Goal: Find specific page/section: Find specific page/section

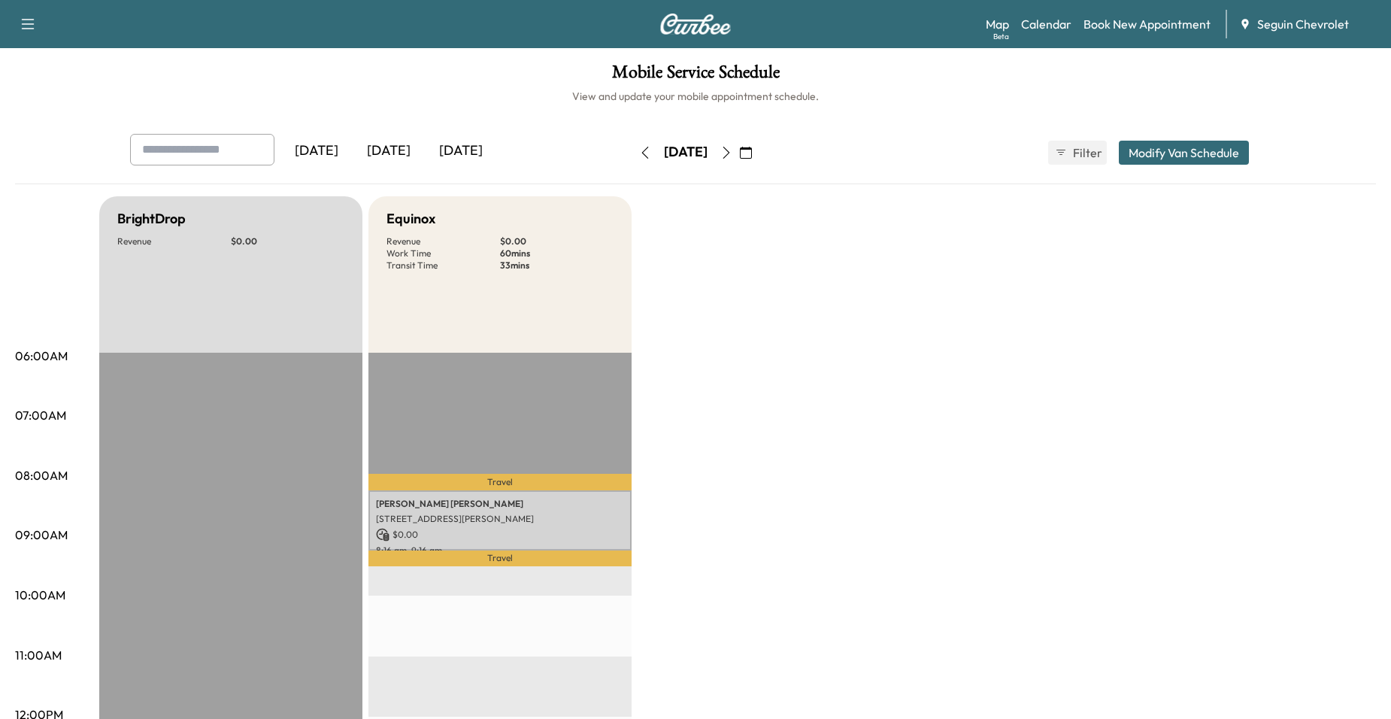
scroll to position [75, 0]
click at [752, 153] on icon "button" at bounding box center [746, 153] width 12 height 12
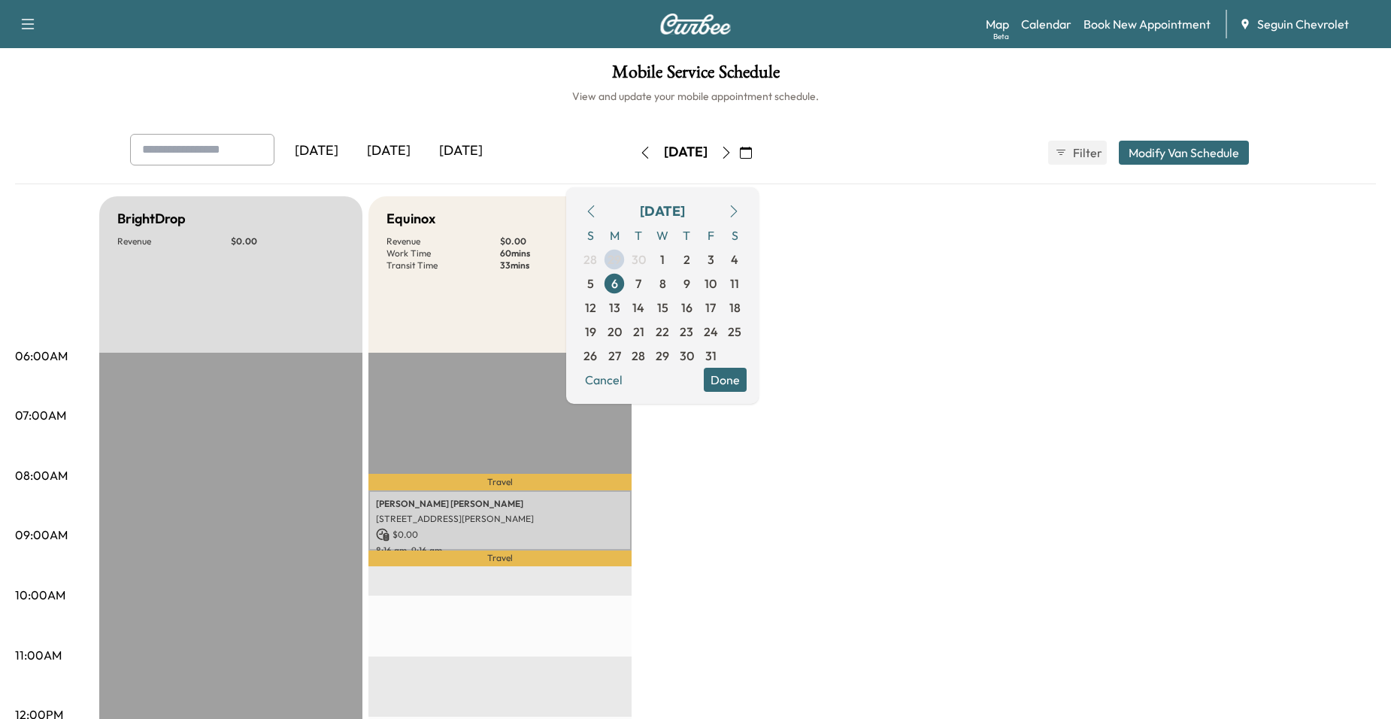
click at [597, 210] on icon "button" at bounding box center [591, 211] width 12 height 12
click at [621, 353] on span "29" at bounding box center [615, 356] width 14 height 18
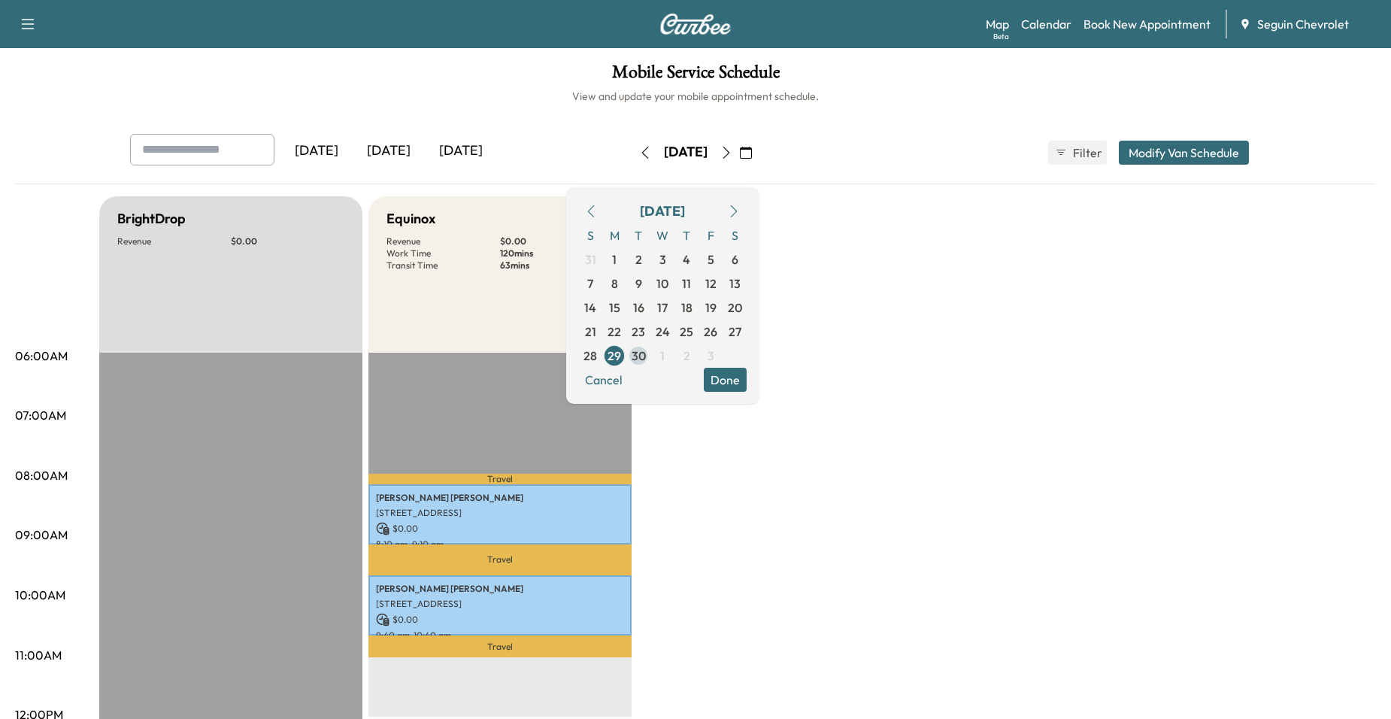
click at [646, 359] on span "30" at bounding box center [639, 356] width 14 height 18
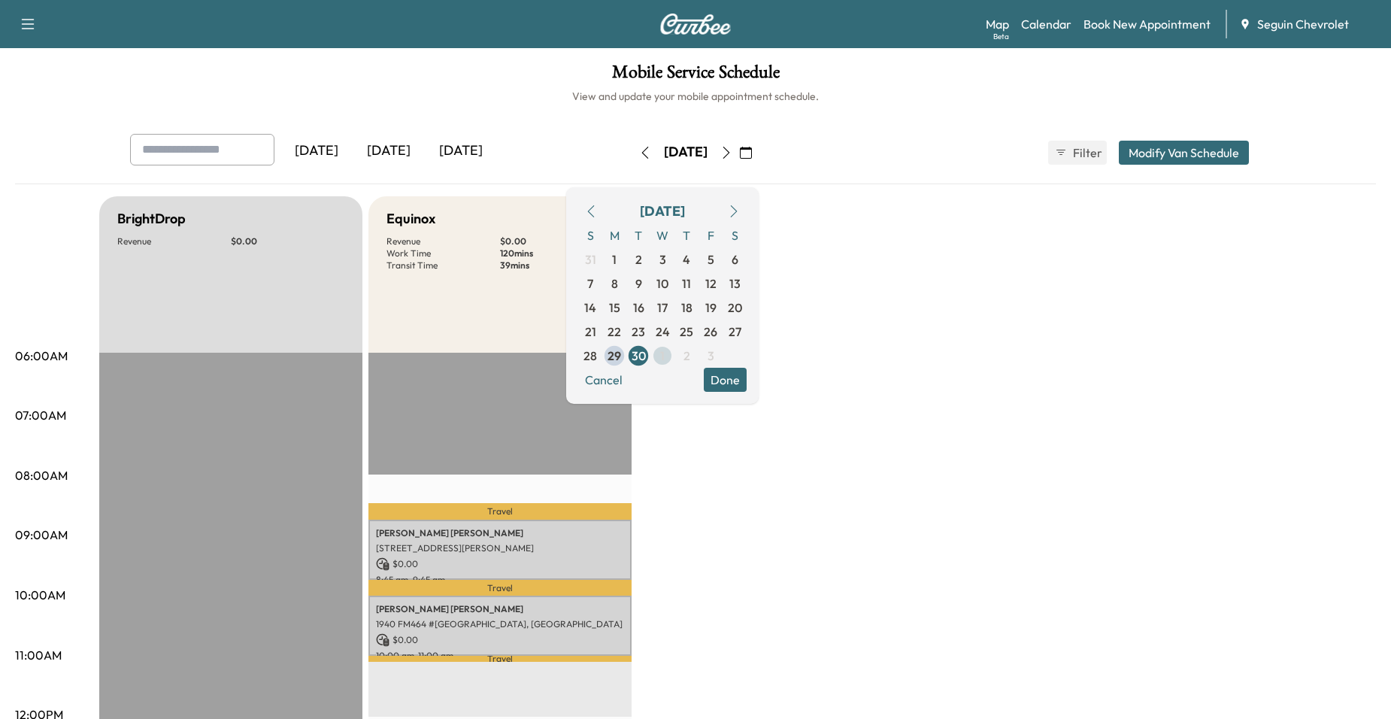
click at [674, 356] on span "1" at bounding box center [662, 356] width 24 height 24
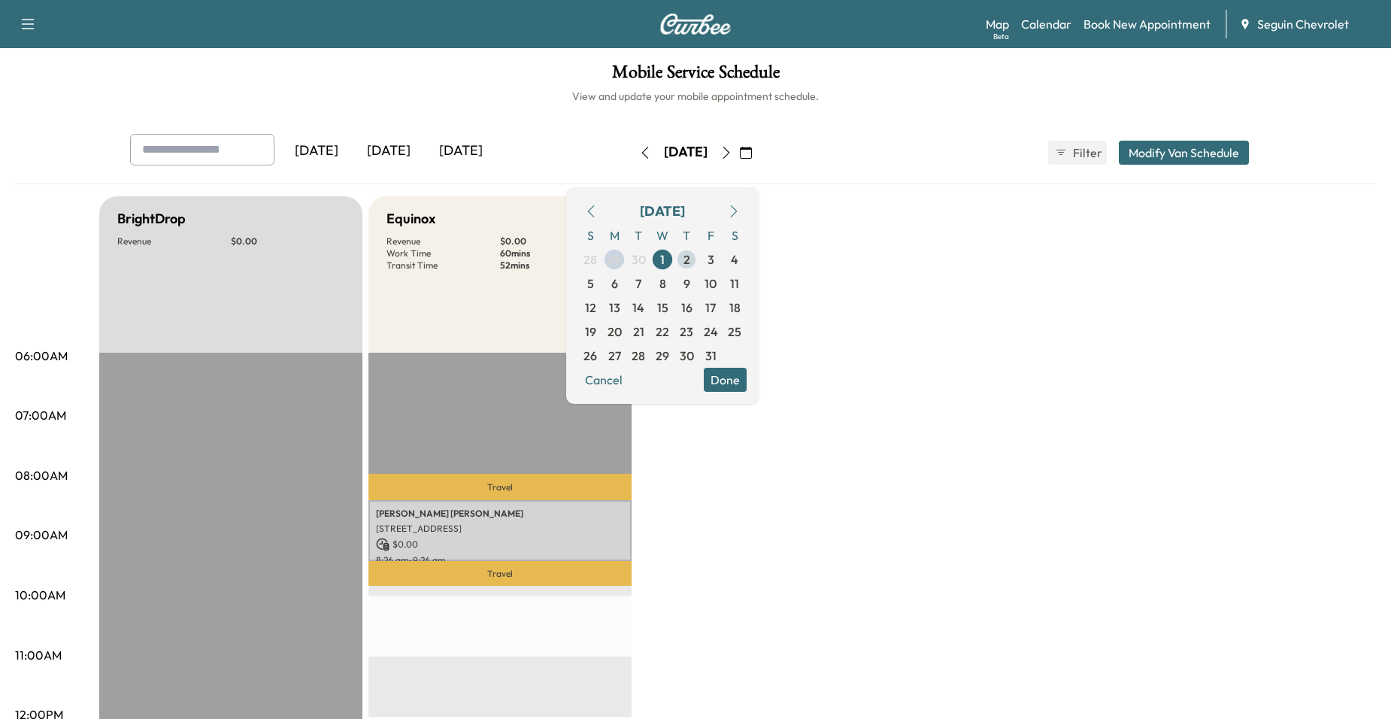
click at [690, 256] on span "2" at bounding box center [686, 259] width 7 height 18
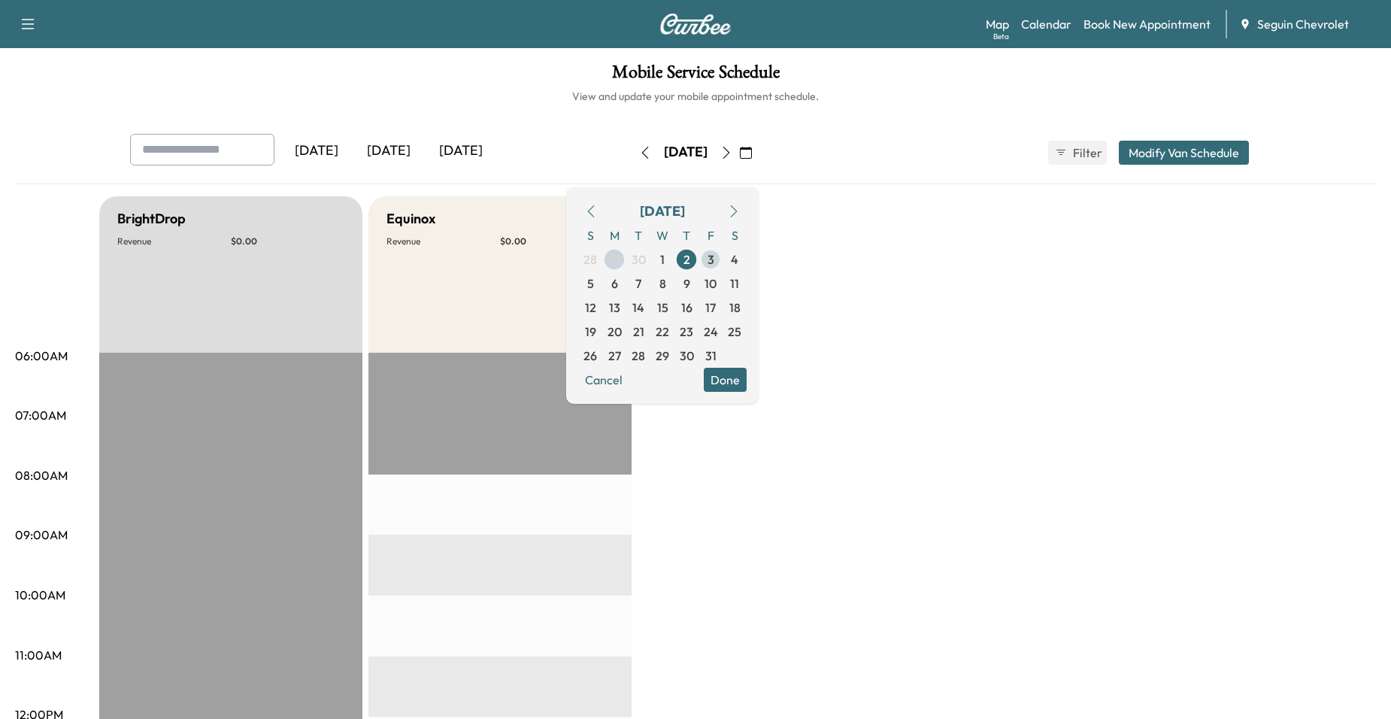
click at [714, 256] on span "3" at bounding box center [711, 259] width 7 height 18
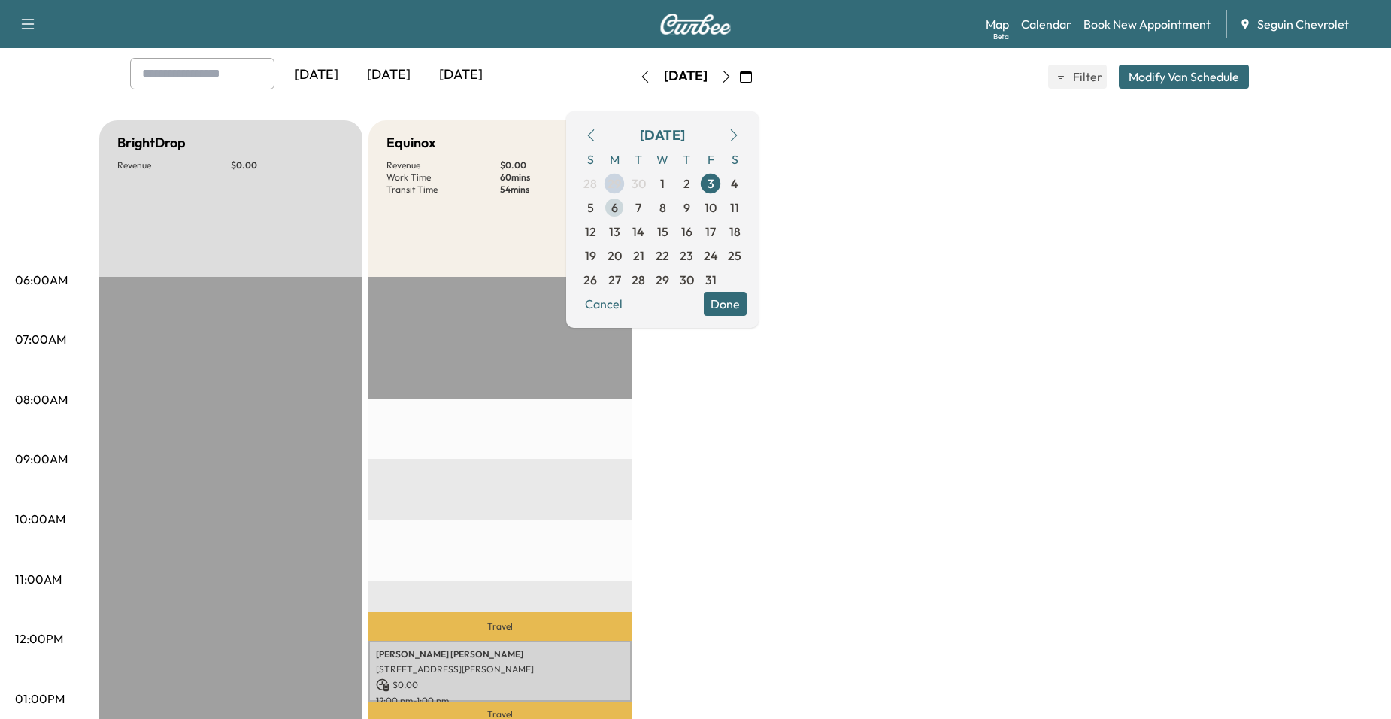
scroll to position [75, 0]
click at [626, 211] on span "6" at bounding box center [614, 208] width 24 height 24
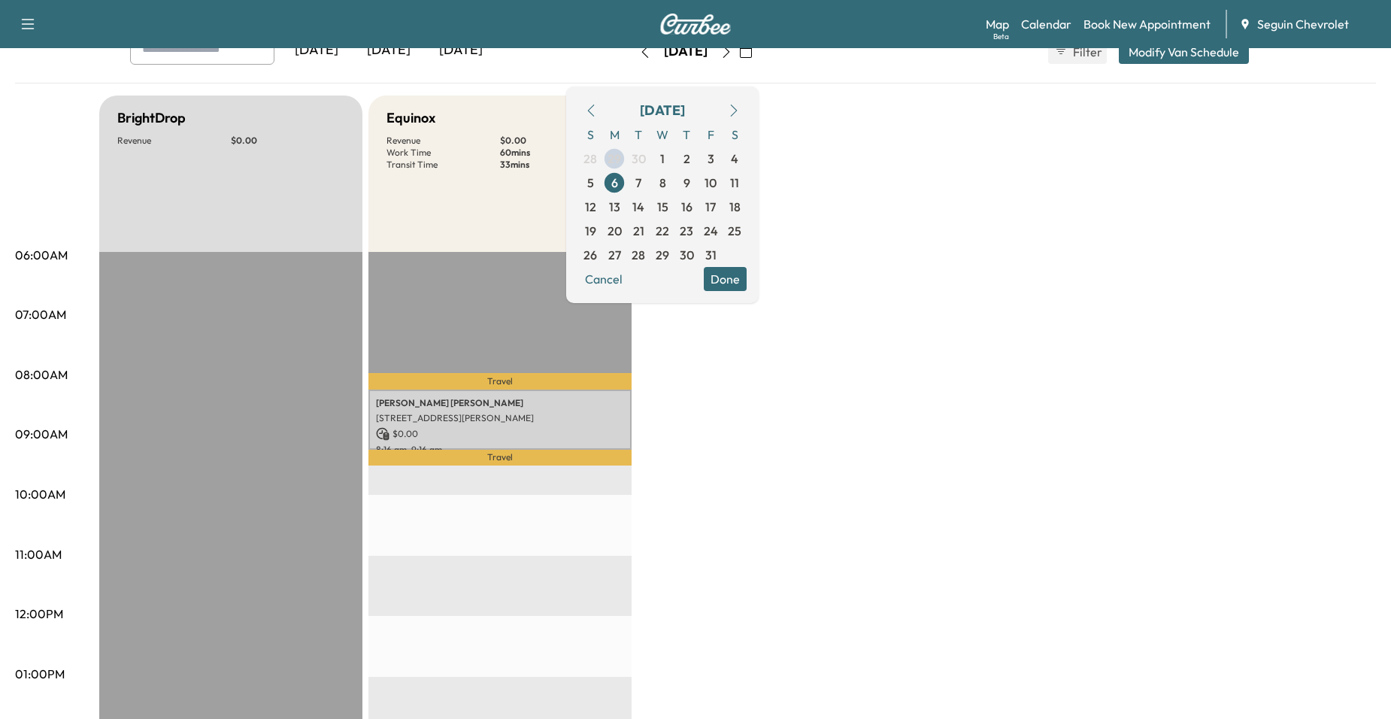
scroll to position [150, 0]
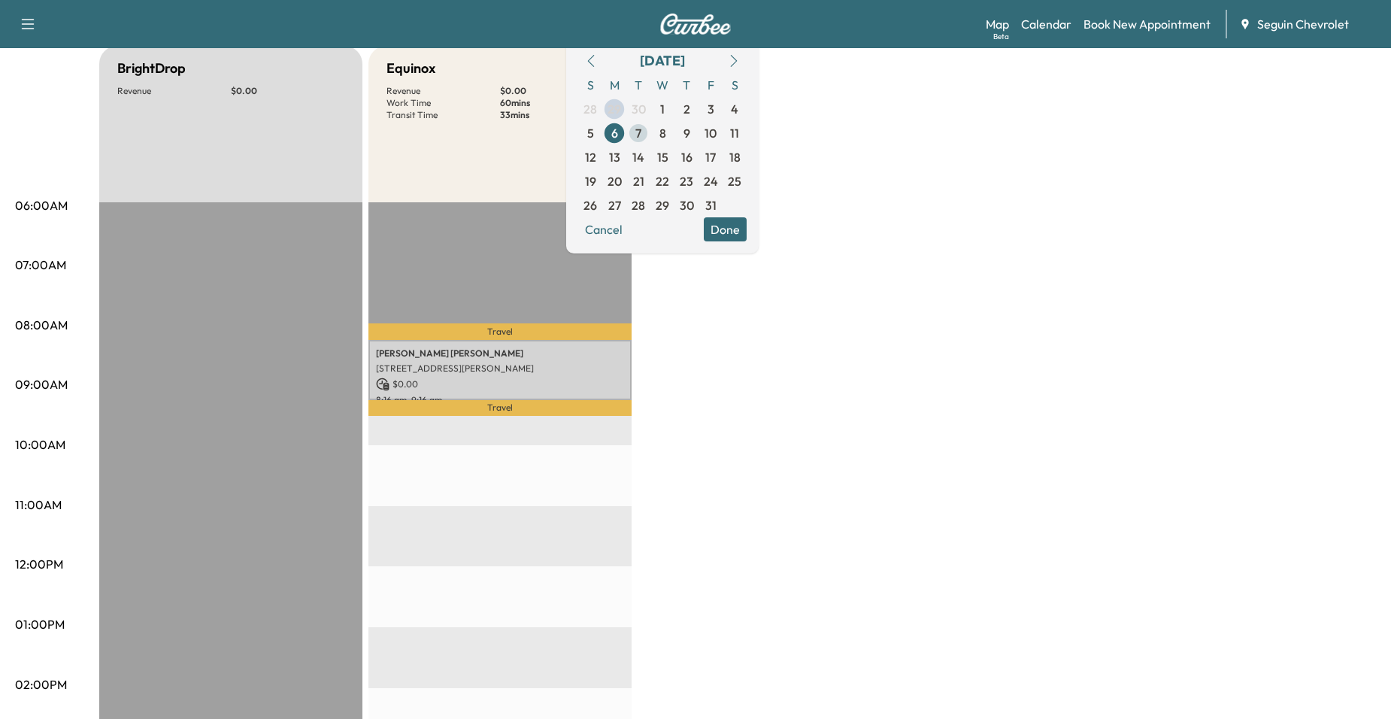
click at [641, 135] on span "7" at bounding box center [638, 133] width 6 height 18
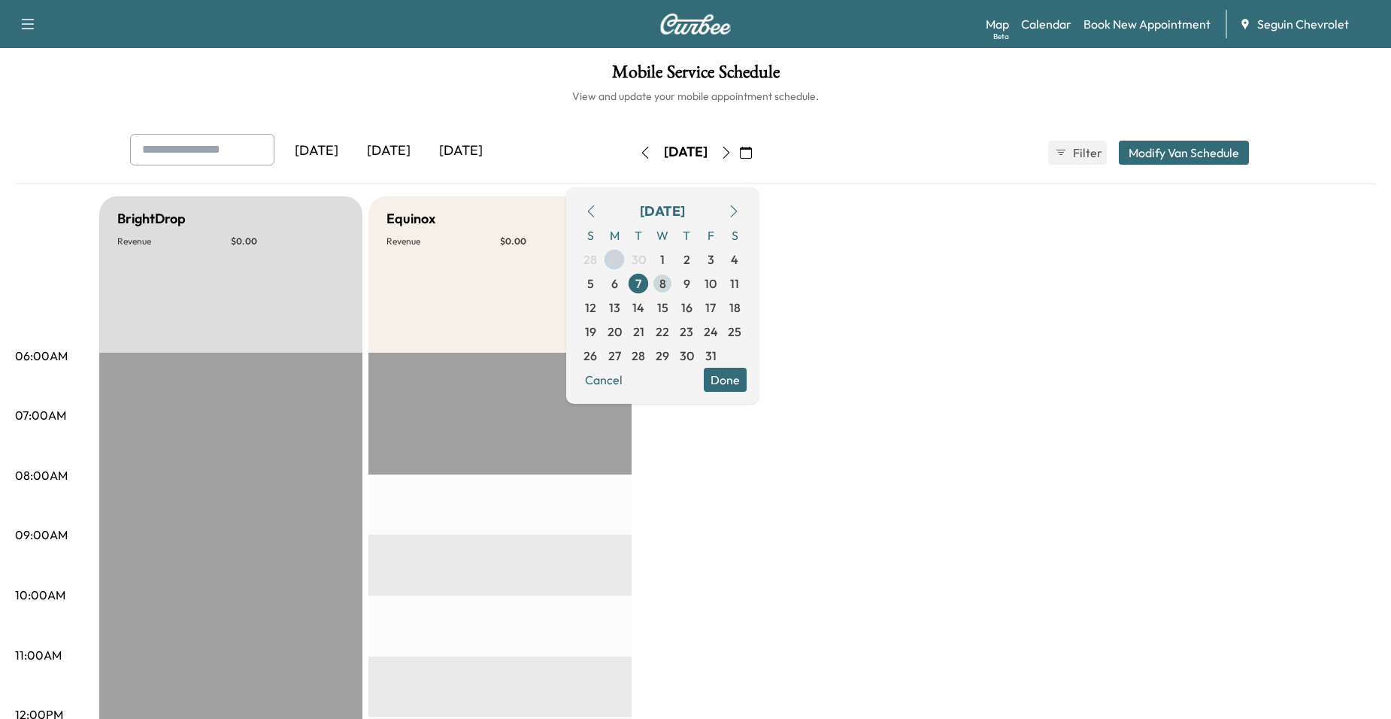
click at [666, 277] on span "8" at bounding box center [662, 283] width 7 height 18
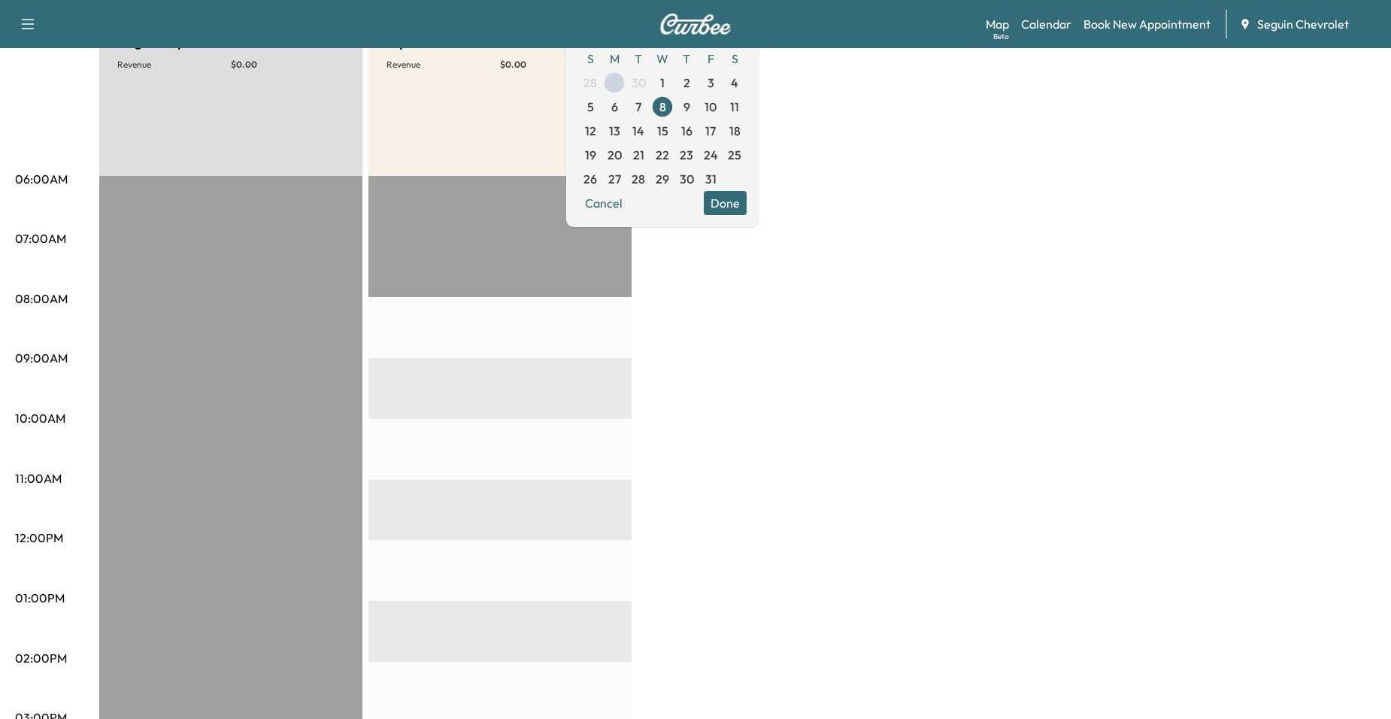
scroll to position [150, 0]
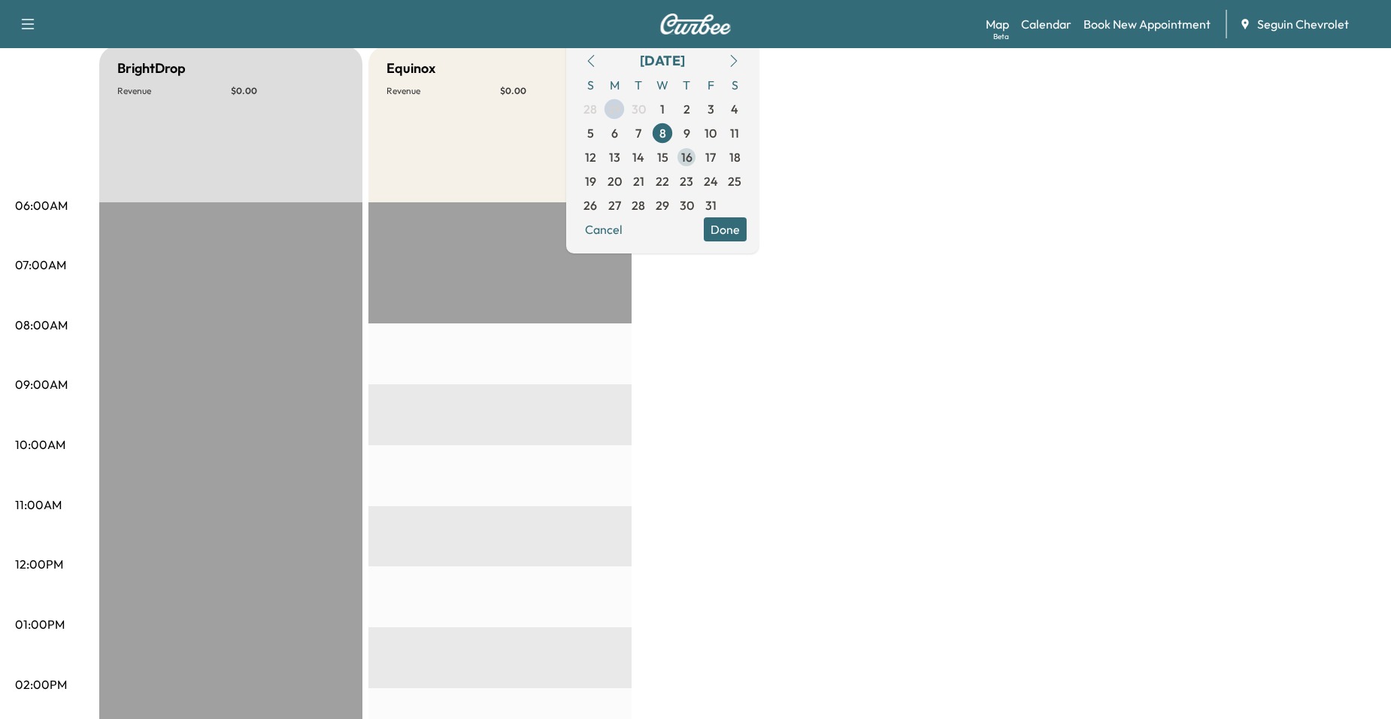
click at [699, 146] on span "16" at bounding box center [686, 157] width 24 height 24
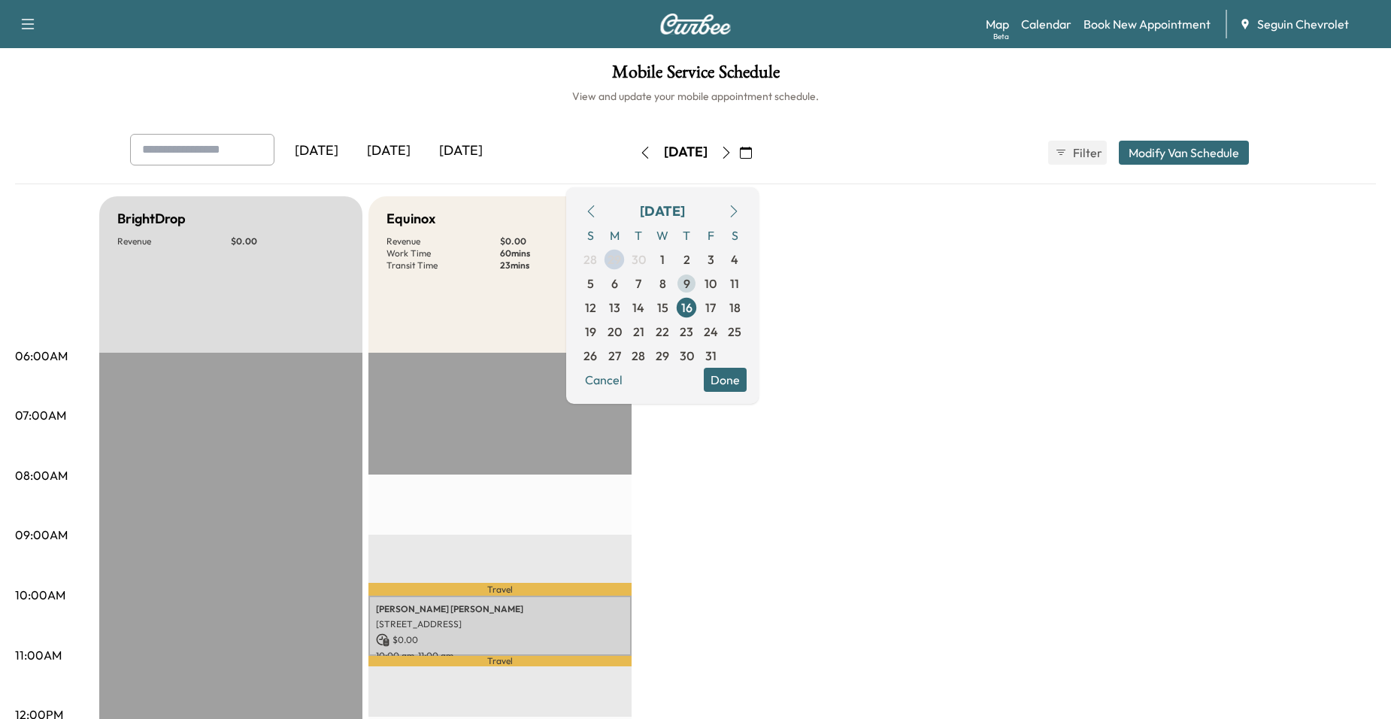
drag, startPoint x: 729, startPoint y: 277, endPoint x: 738, endPoint y: 279, distance: 8.6
click at [690, 276] on span "9" at bounding box center [686, 283] width 7 height 18
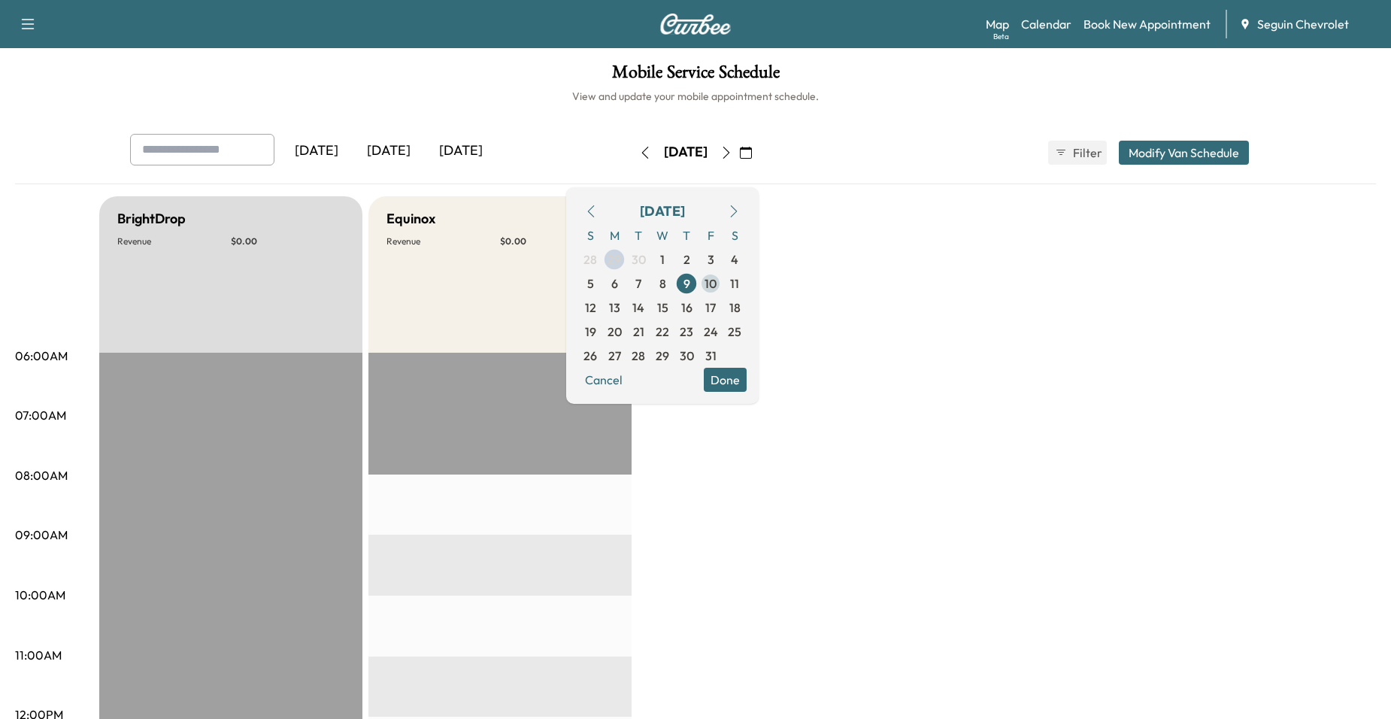
click at [717, 283] on span "10" at bounding box center [711, 283] width 12 height 18
click at [674, 252] on span "1" at bounding box center [662, 259] width 24 height 24
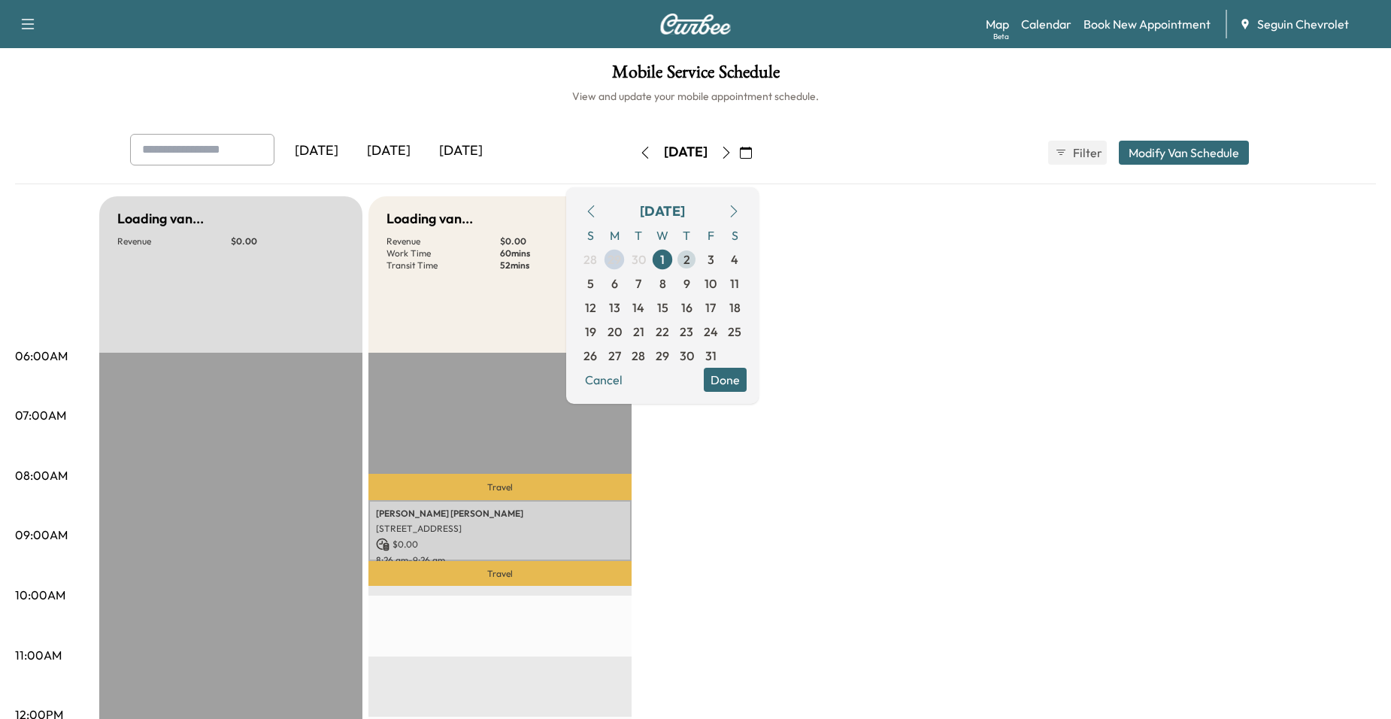
click at [699, 257] on span "2" at bounding box center [686, 259] width 24 height 24
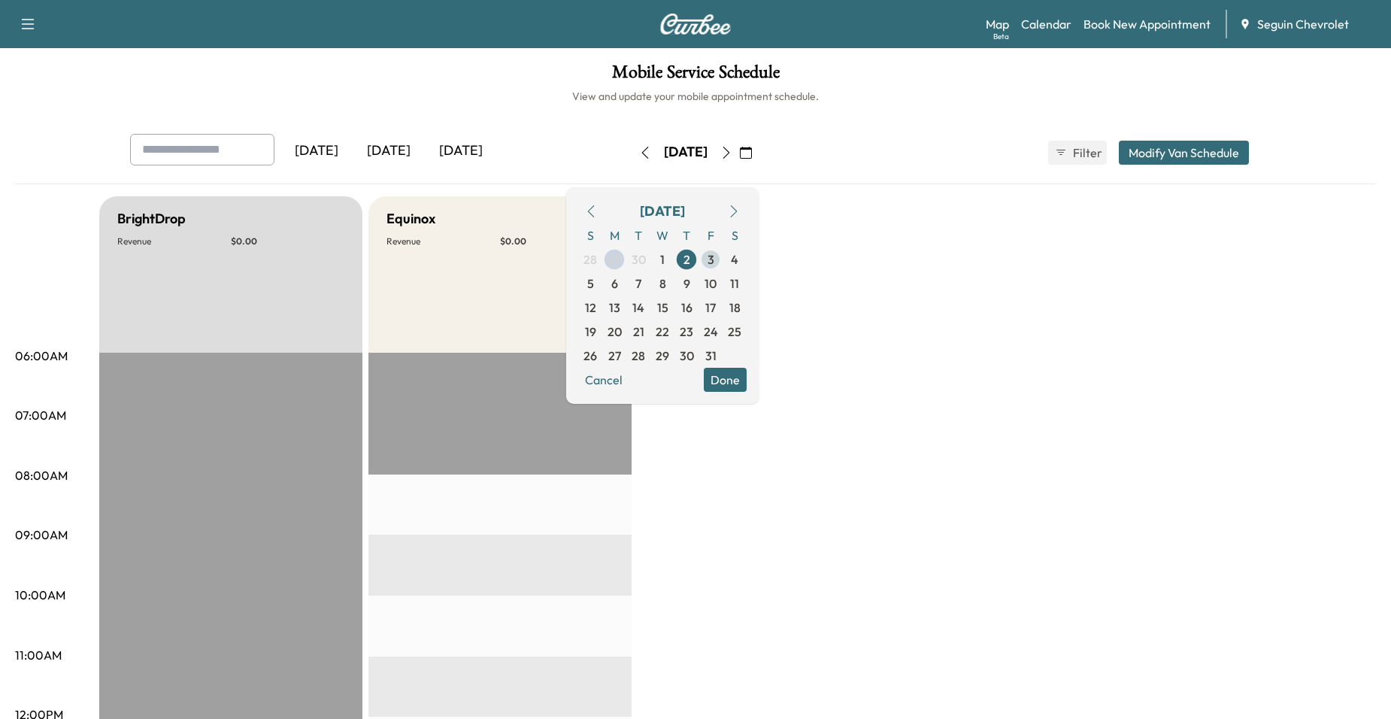
click at [723, 257] on span "3" at bounding box center [711, 259] width 24 height 24
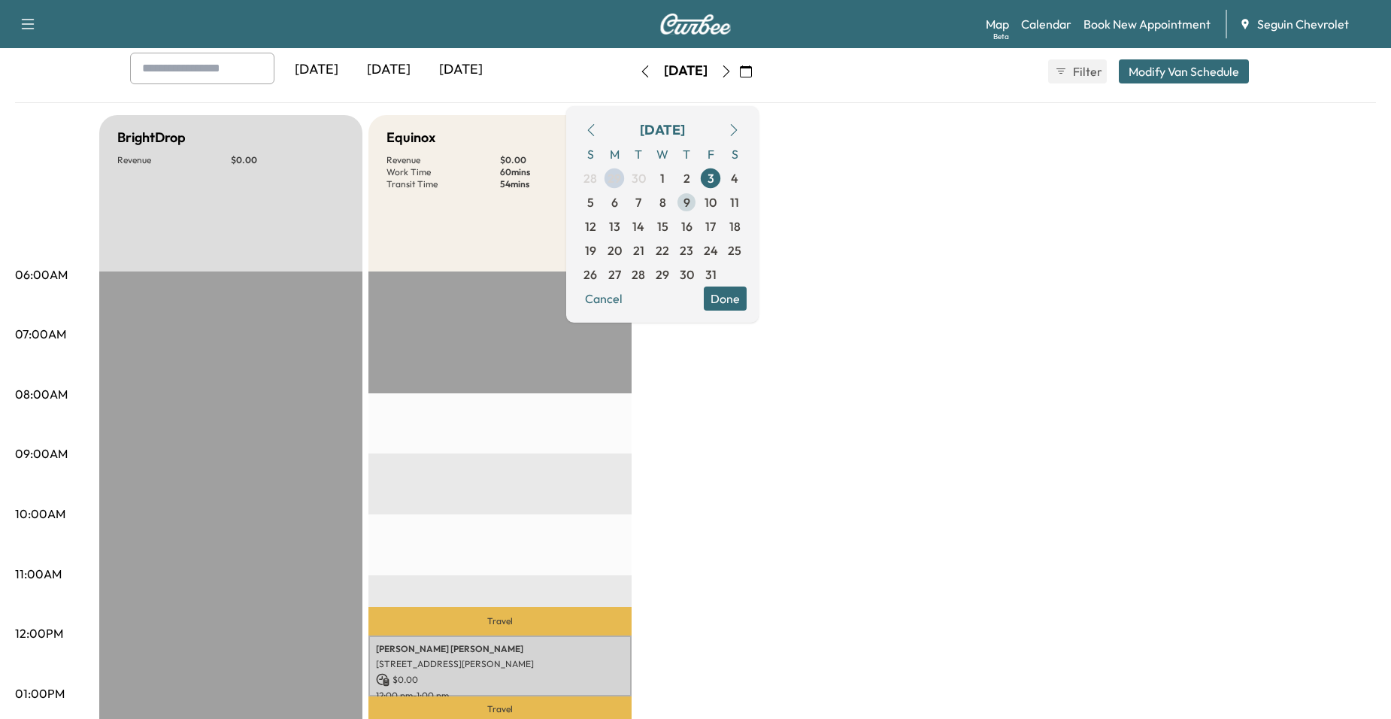
scroll to position [75, 0]
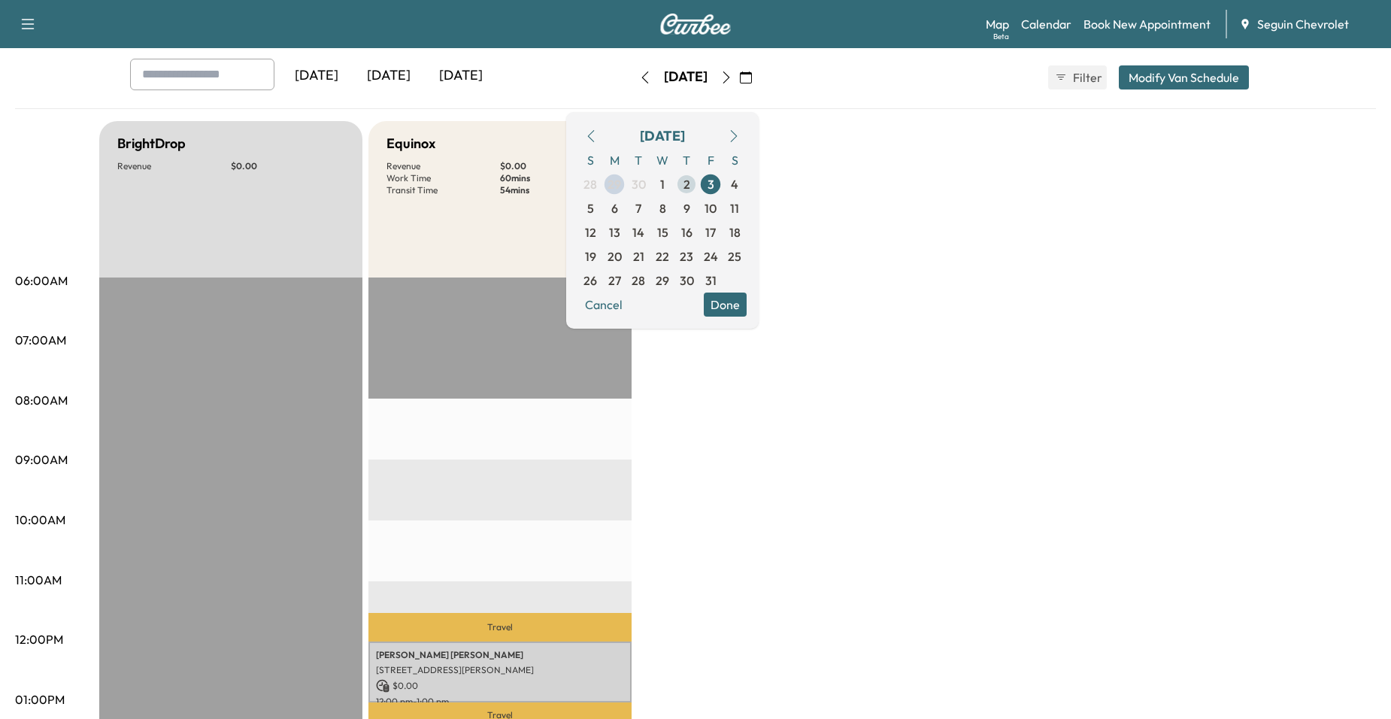
click at [699, 186] on span "2" at bounding box center [686, 184] width 24 height 24
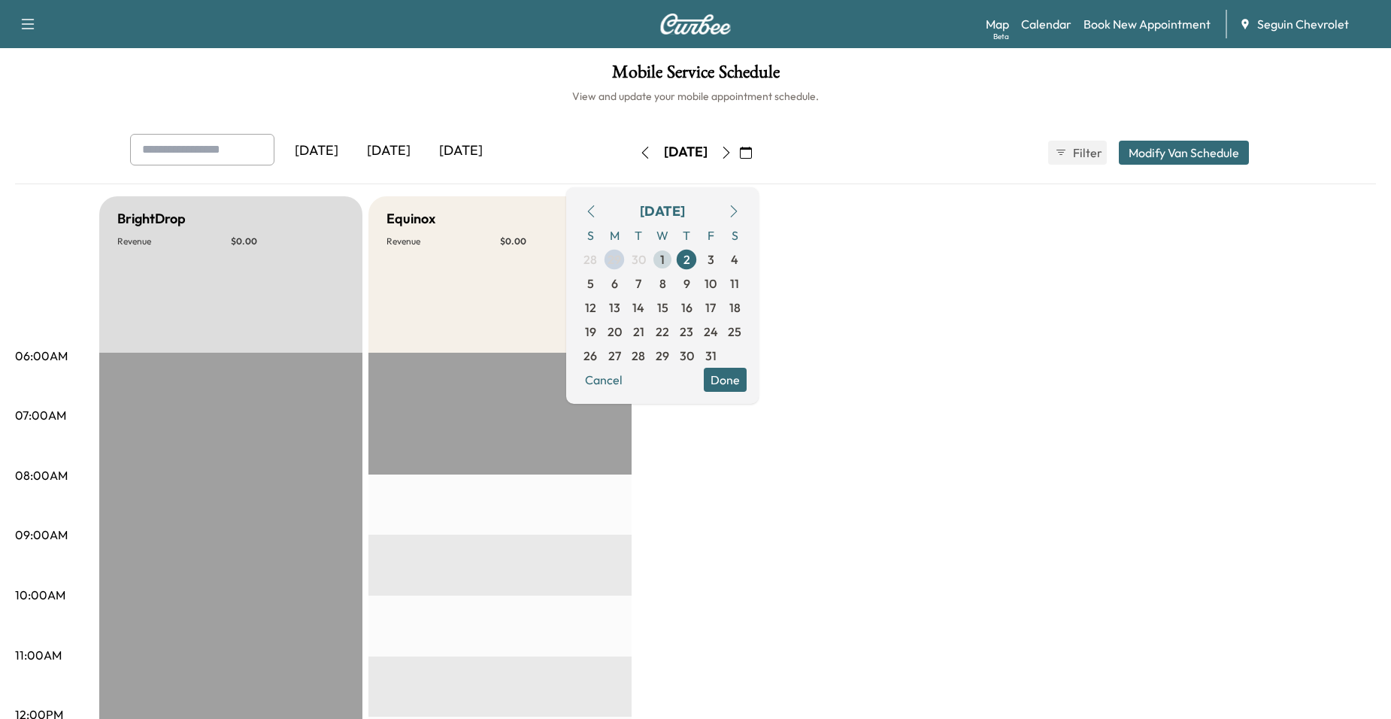
click at [674, 255] on span "1" at bounding box center [662, 259] width 24 height 24
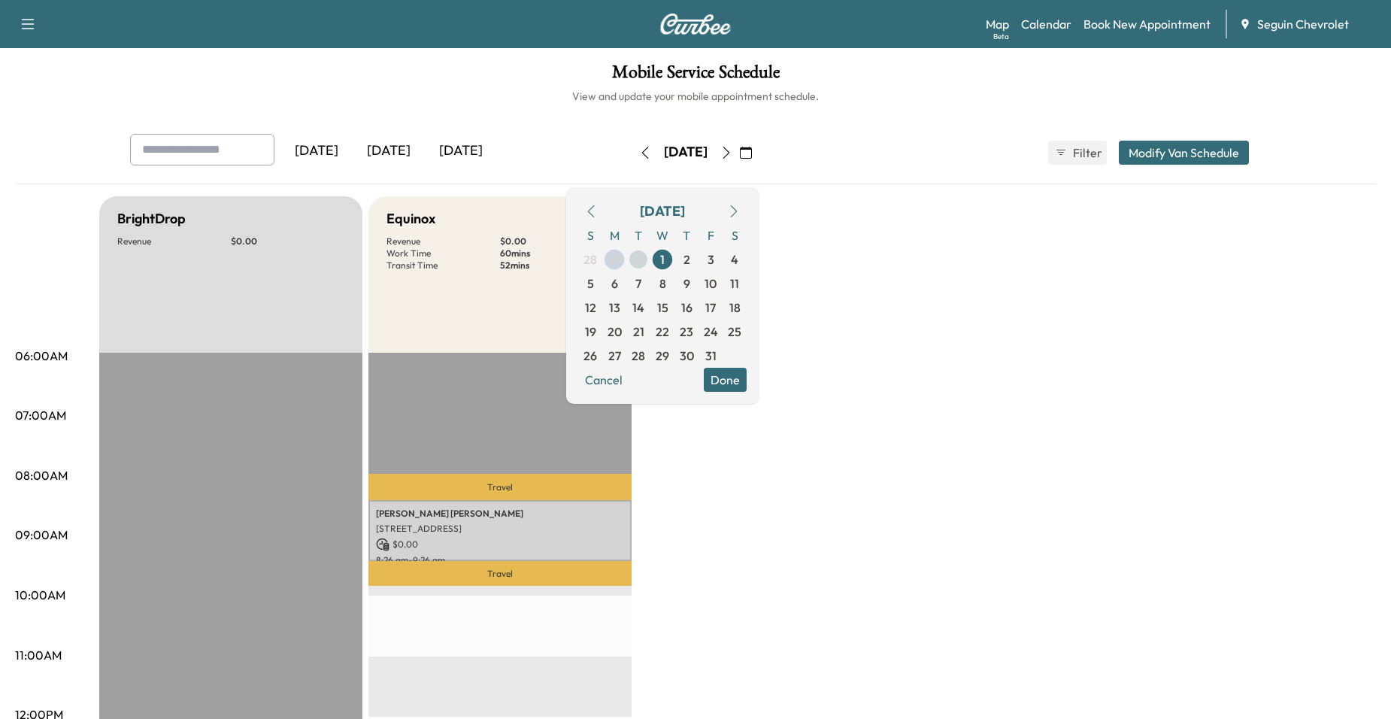
click at [646, 261] on span "30" at bounding box center [639, 259] width 14 height 18
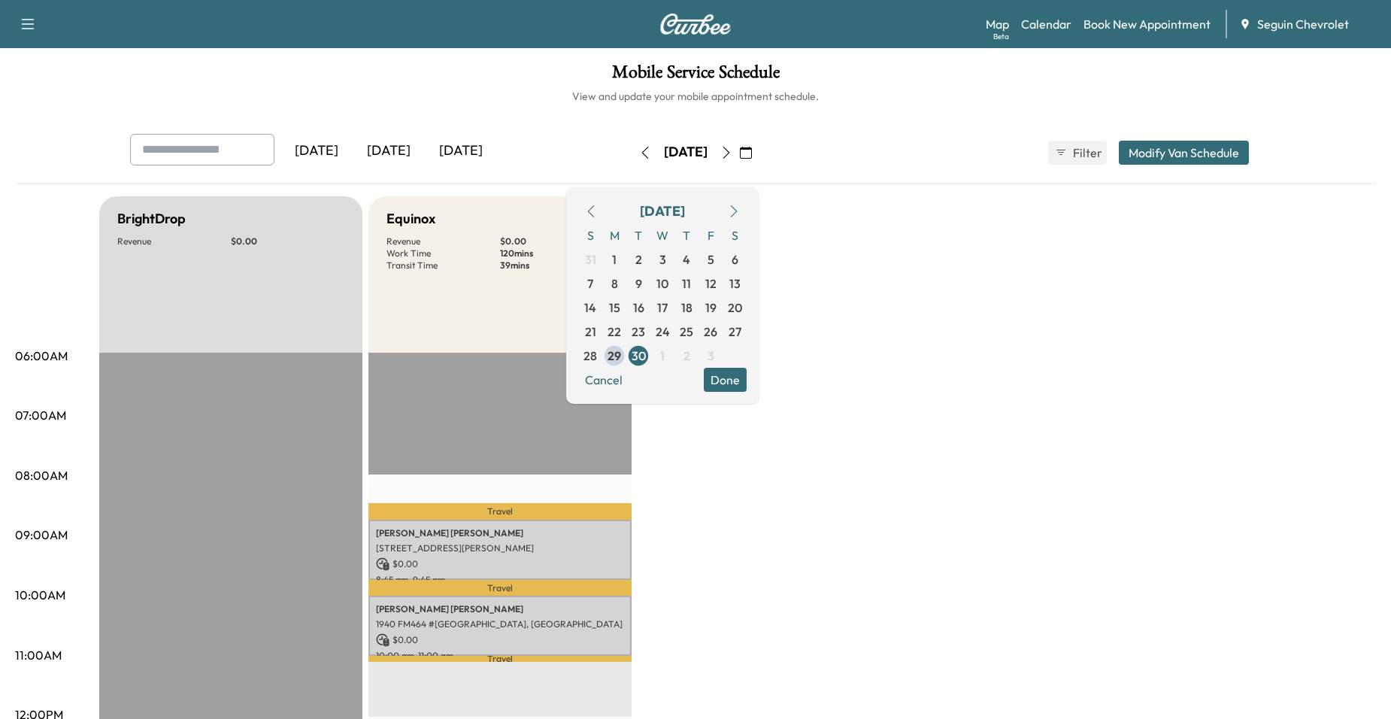
scroll to position [75, 0]
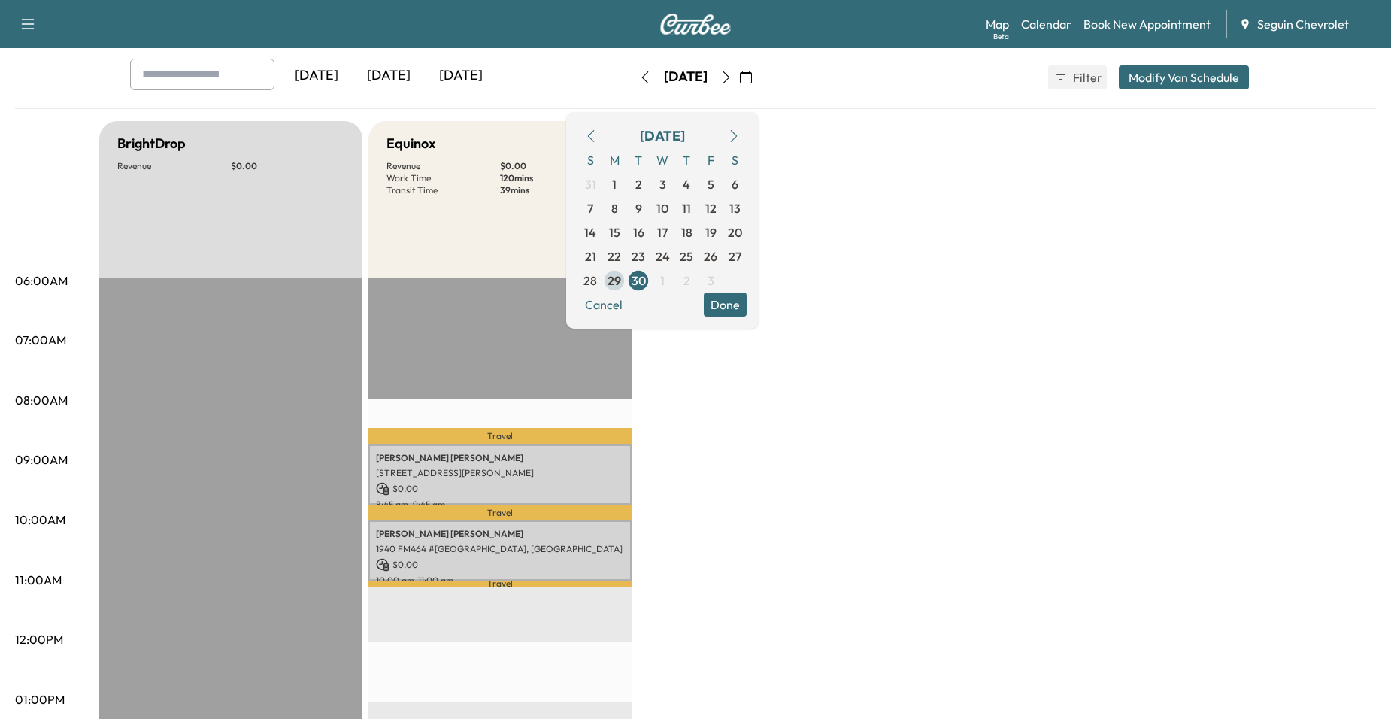
click at [621, 282] on span "29" at bounding box center [615, 280] width 14 height 18
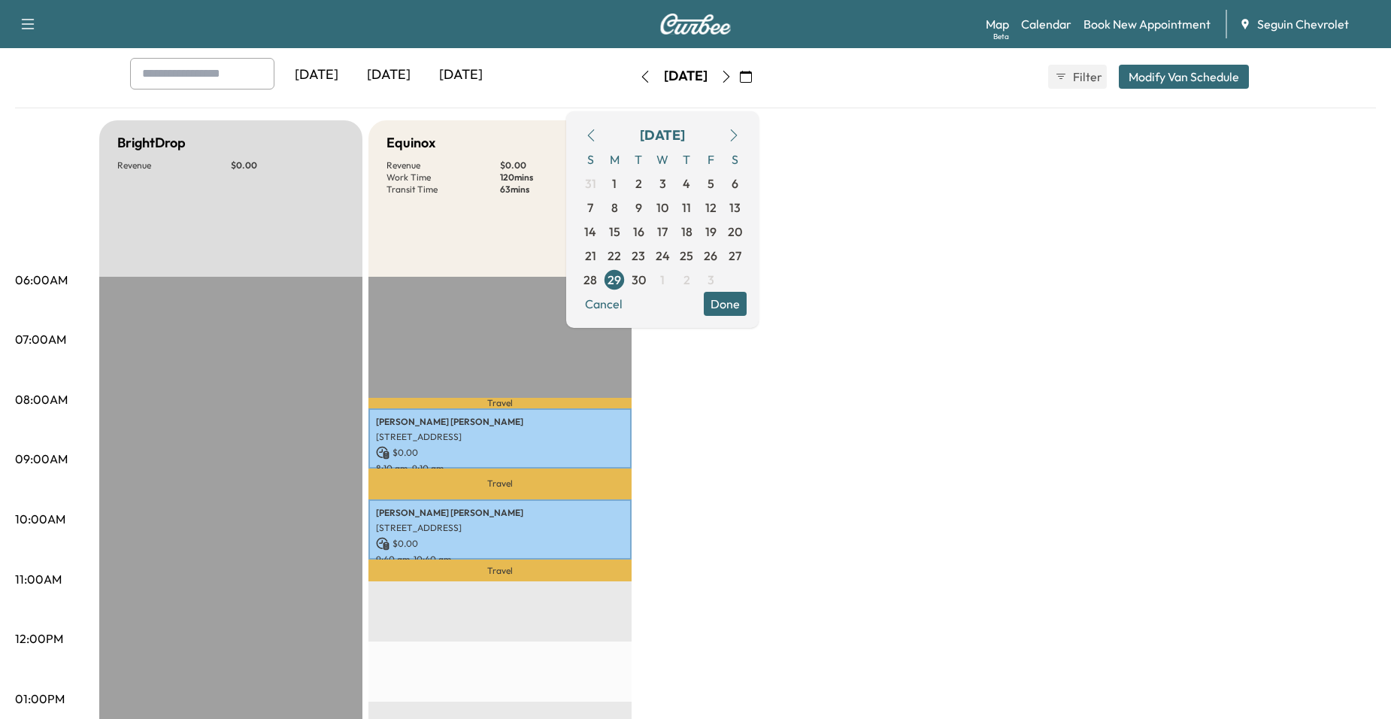
scroll to position [75, 0]
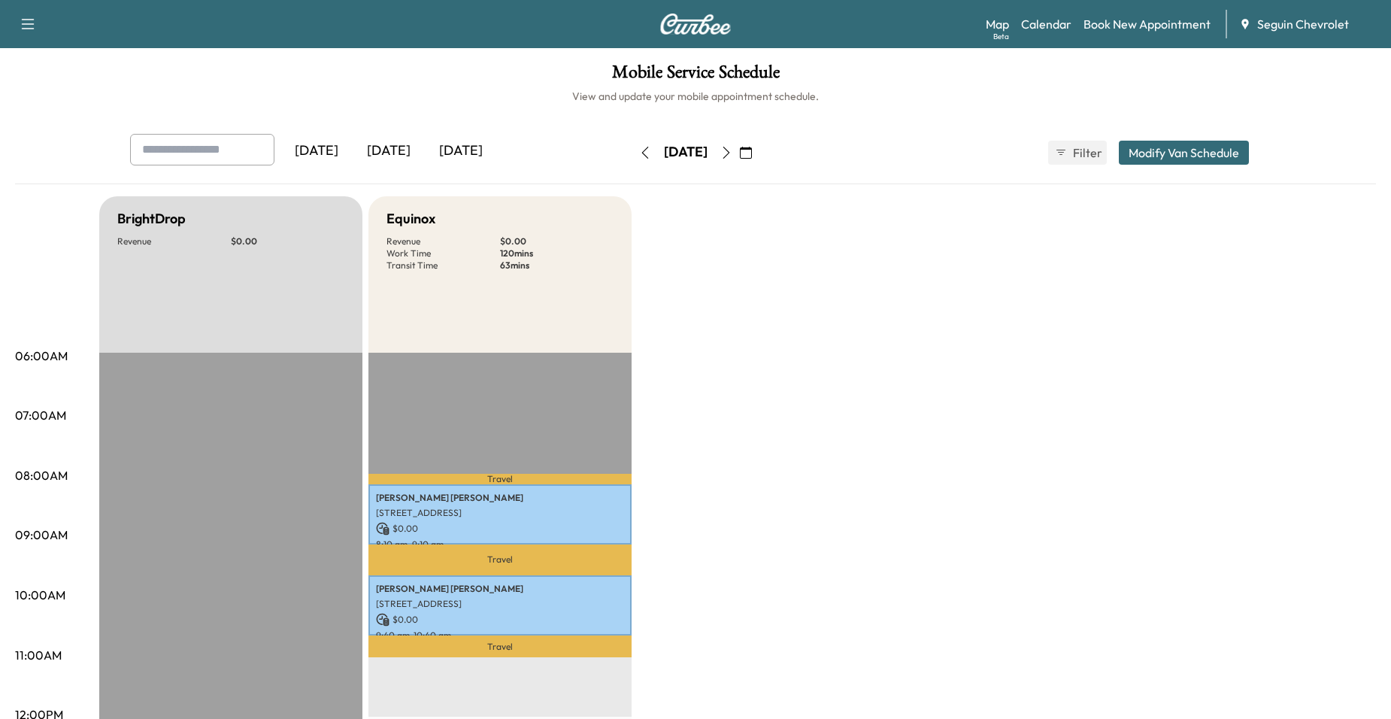
click at [739, 151] on button "button" at bounding box center [727, 153] width 26 height 24
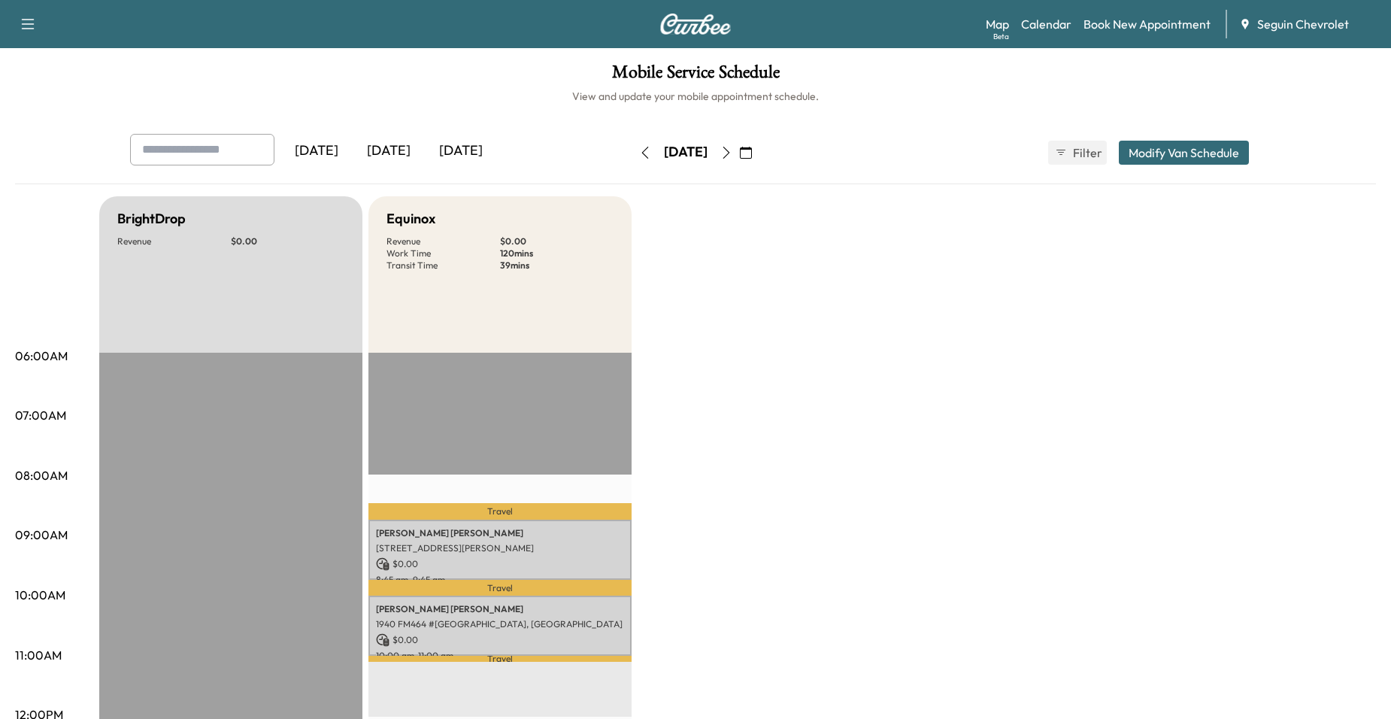
click at [739, 151] on button "button" at bounding box center [727, 153] width 26 height 24
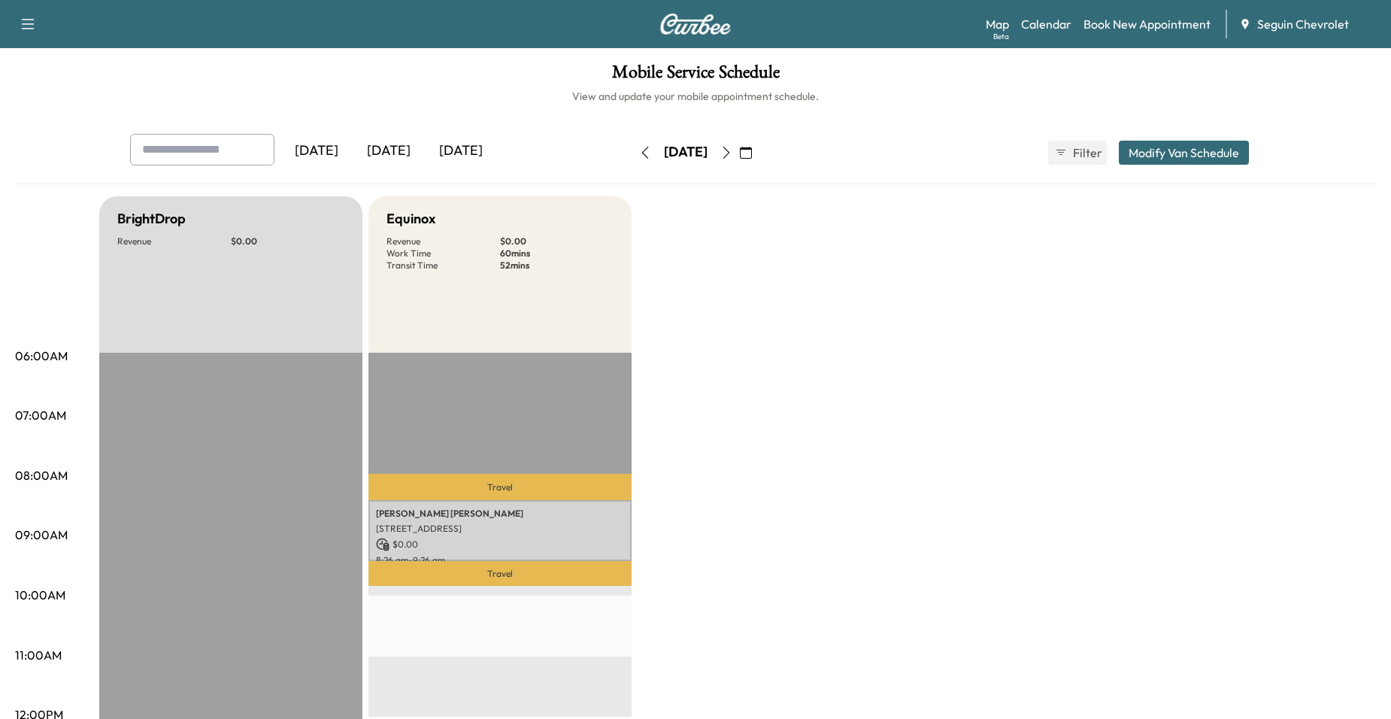
click at [732, 151] on icon "button" at bounding box center [726, 153] width 12 height 12
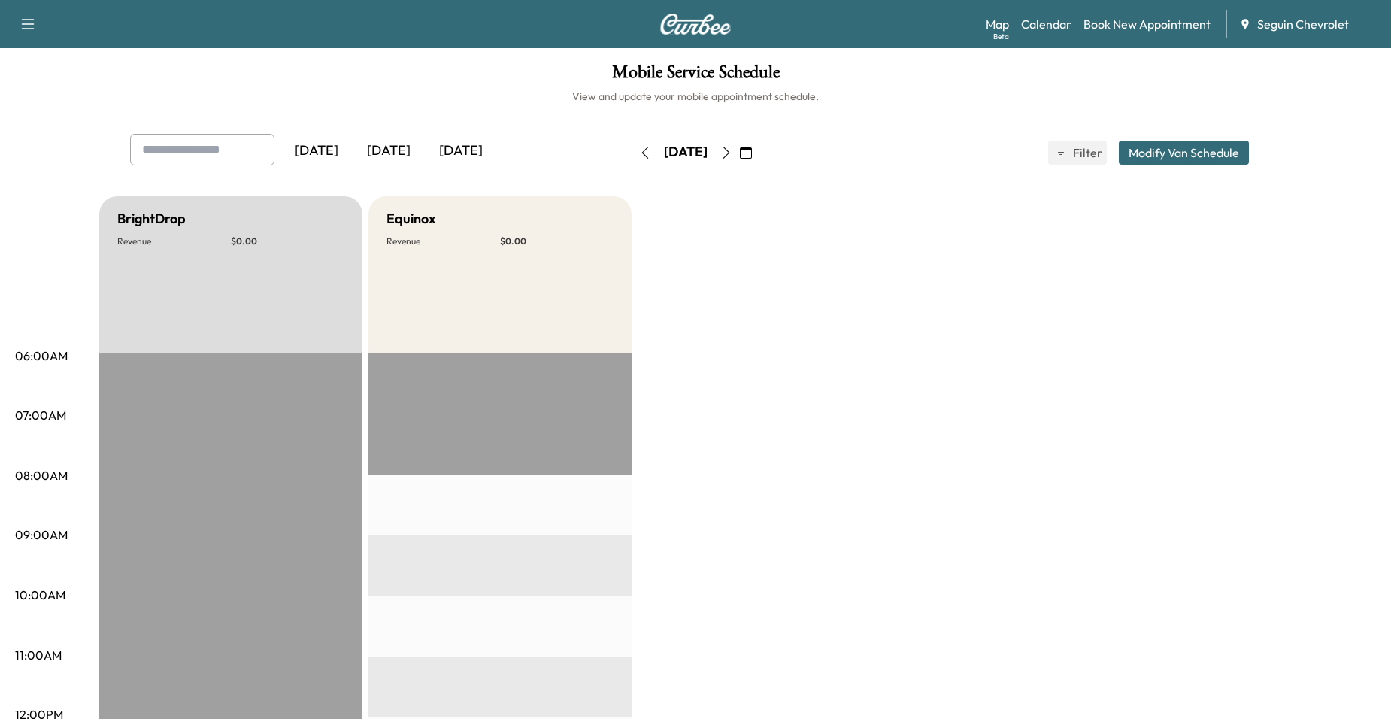
click at [732, 151] on icon "button" at bounding box center [726, 153] width 12 height 12
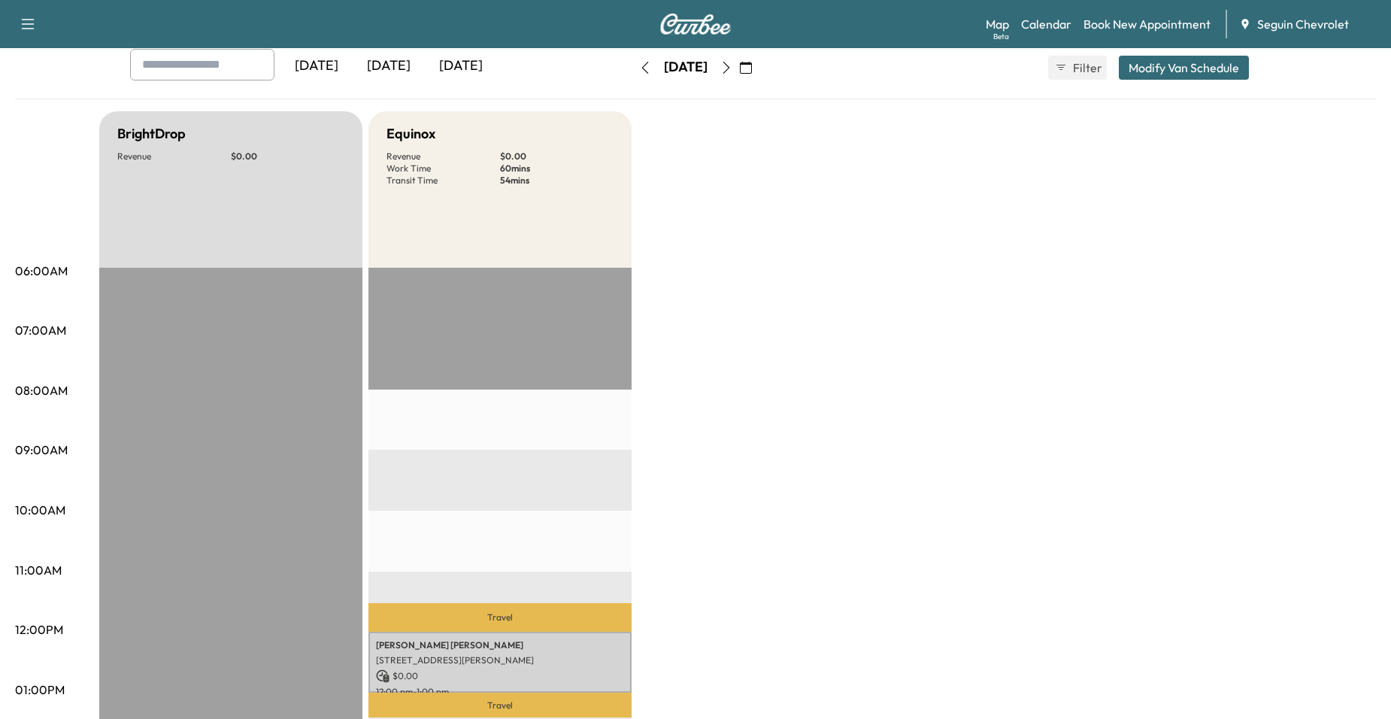
scroll to position [75, 0]
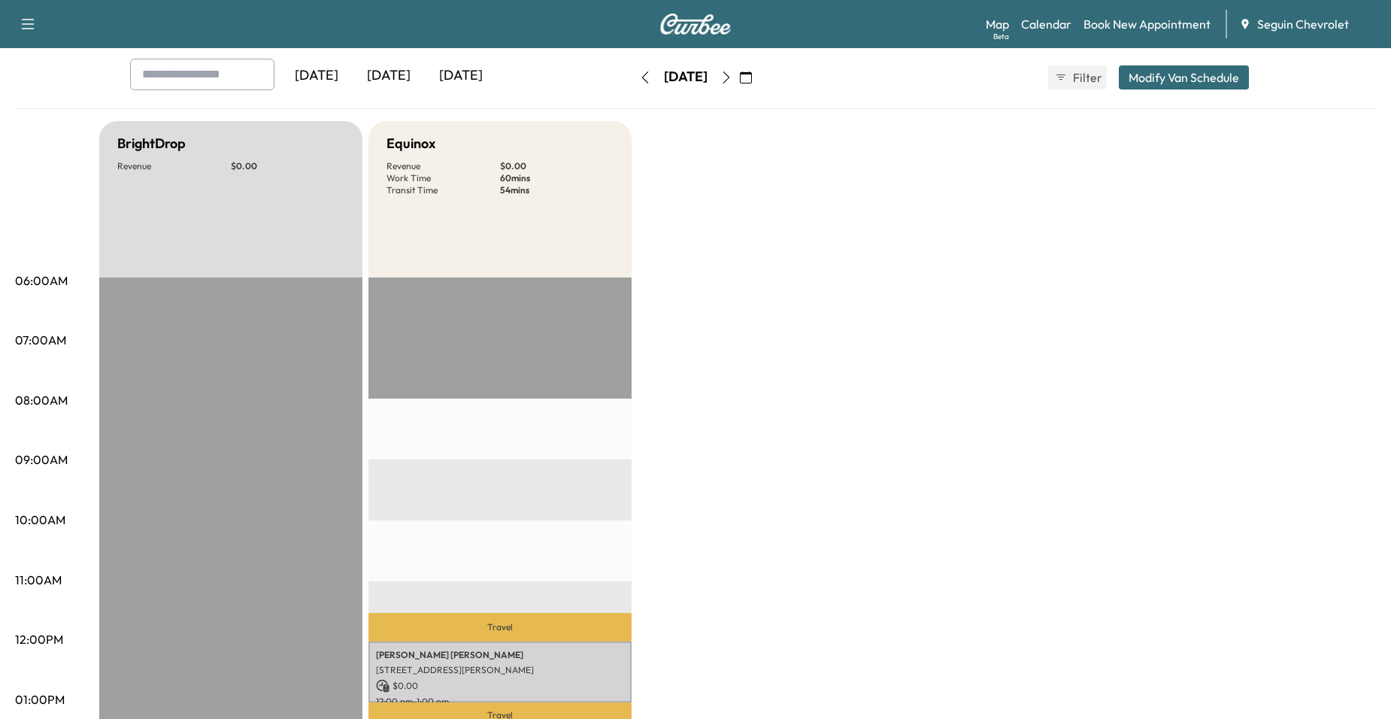
click at [639, 79] on icon "button" at bounding box center [645, 77] width 12 height 12
